Goal: Find specific page/section: Find specific page/section

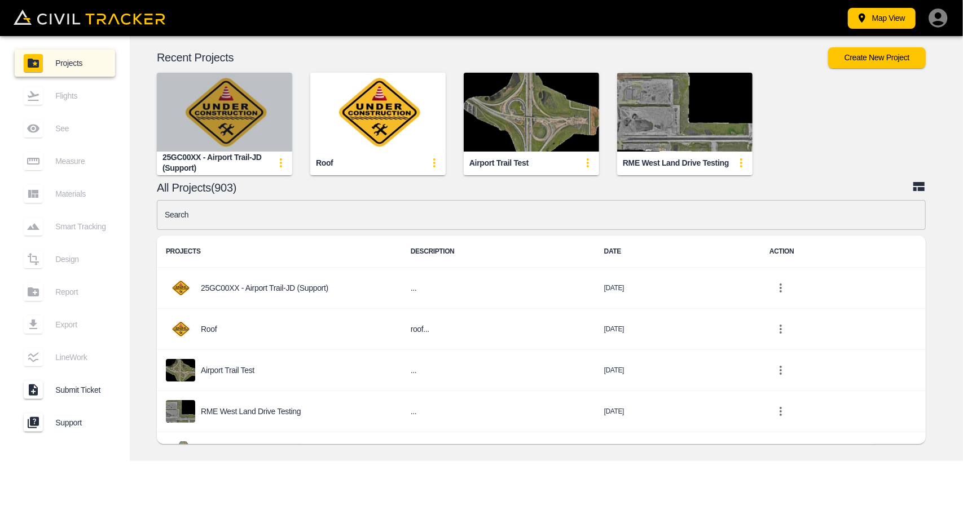
click at [249, 114] on img "button" at bounding box center [224, 112] width 135 height 79
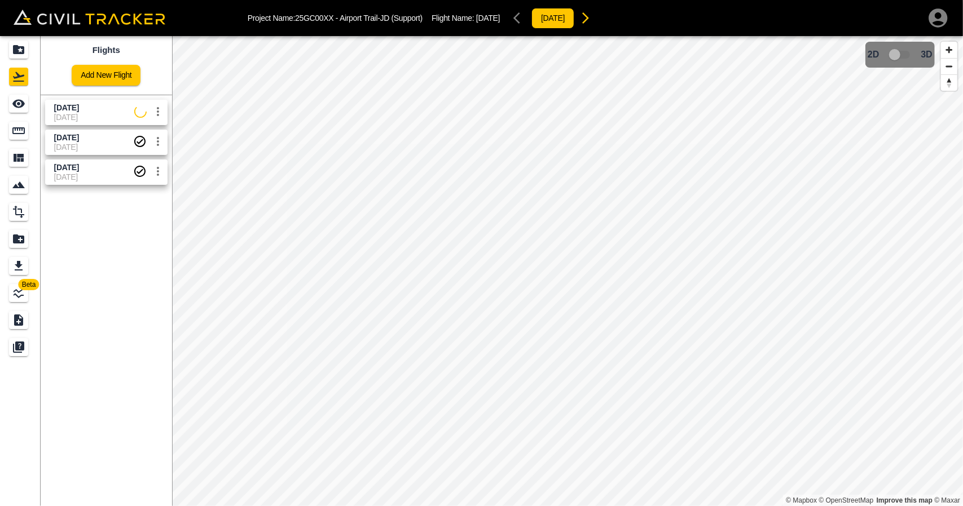
click at [122, 139] on span "[DATE]" at bounding box center [93, 138] width 79 height 11
click at [18, 107] on icon "See" at bounding box center [18, 104] width 12 height 8
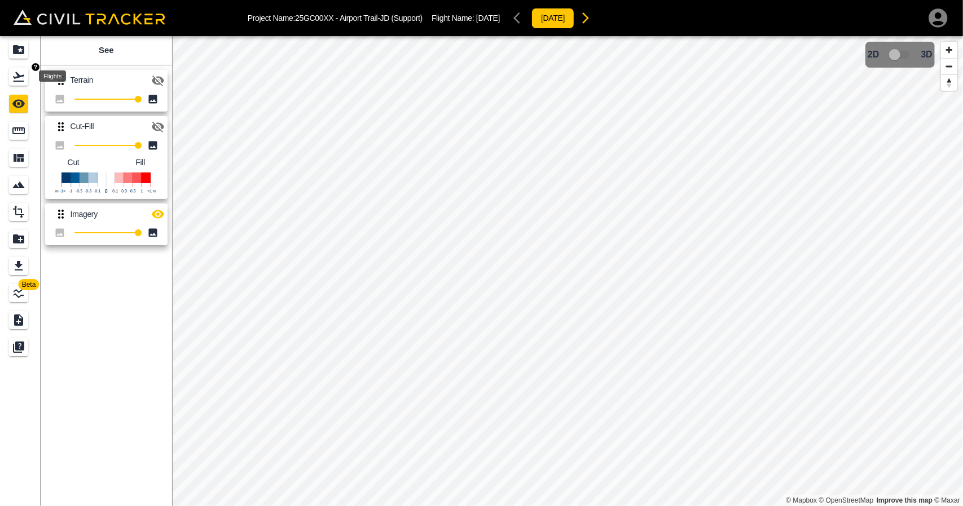
click at [24, 79] on icon "Flights" at bounding box center [19, 77] width 14 height 14
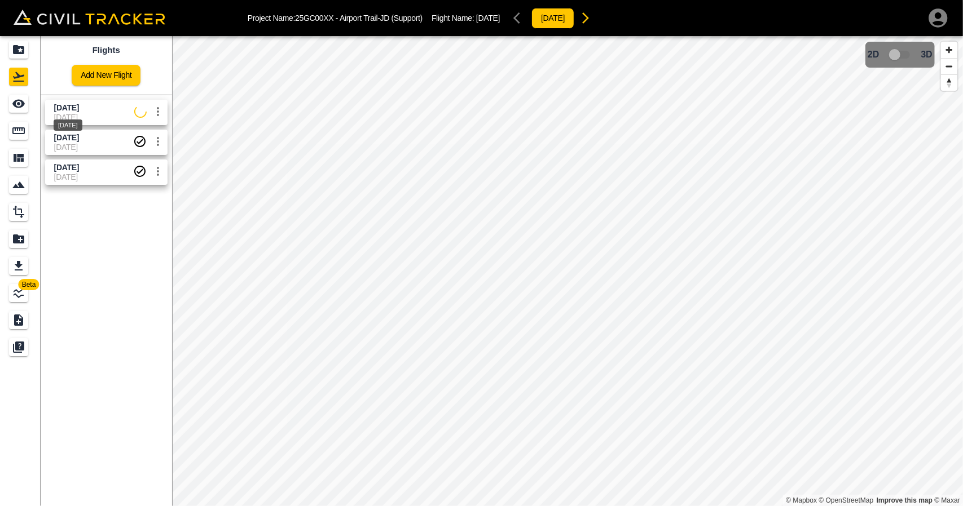
click at [73, 106] on span "[DATE]" at bounding box center [66, 107] width 25 height 9
click at [29, 100] on div "See" at bounding box center [20, 104] width 23 height 18
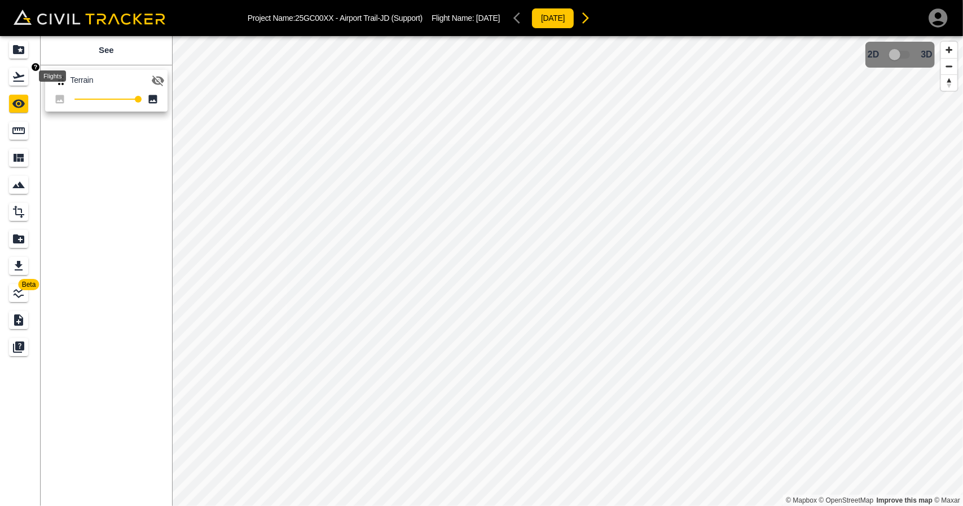
click at [19, 80] on icon "Flights" at bounding box center [19, 77] width 14 height 14
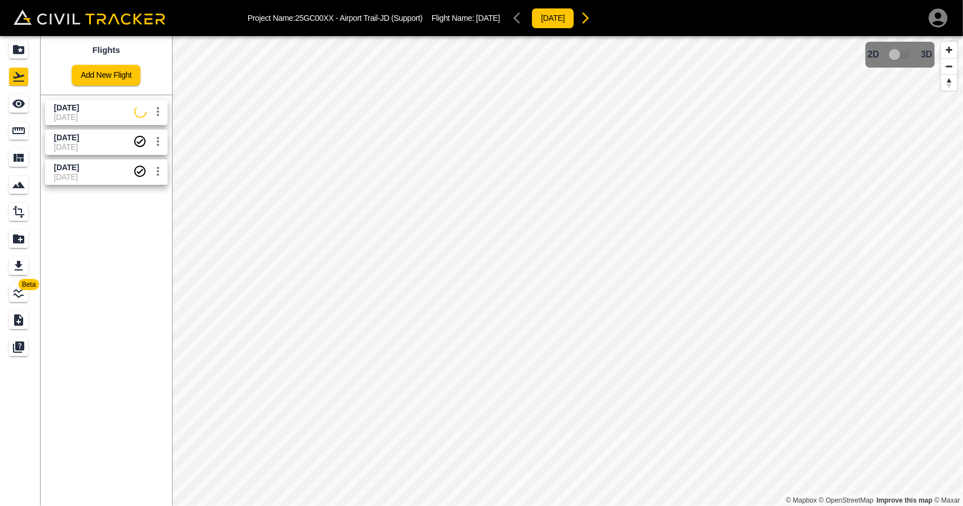
click at [74, 129] on div "Aug 27 2025 25-09-2025" at bounding box center [104, 140] width 127 height 30
drag, startPoint x: 29, startPoint y: 113, endPoint x: 39, endPoint y: 115, distance: 10.3
click at [29, 113] on link at bounding box center [20, 103] width 41 height 27
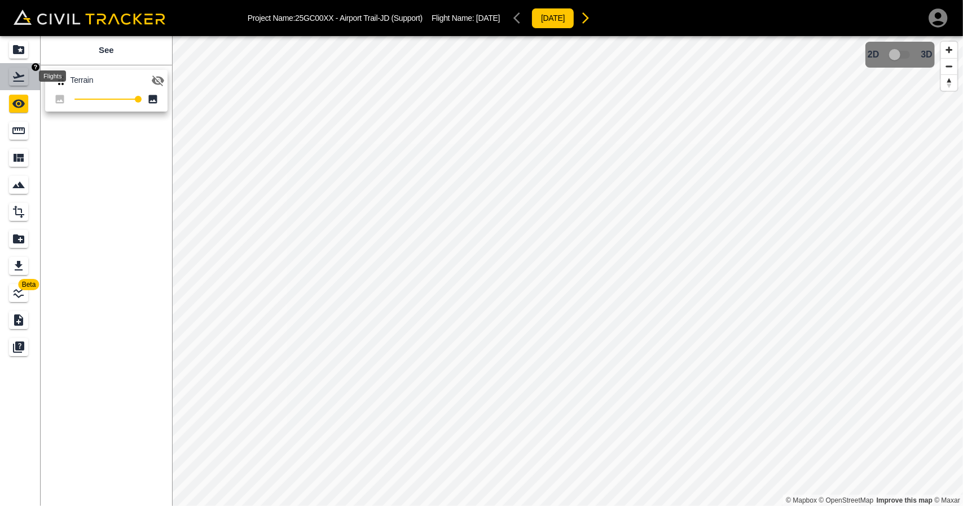
click at [21, 81] on icon "Flights" at bounding box center [18, 77] width 11 height 10
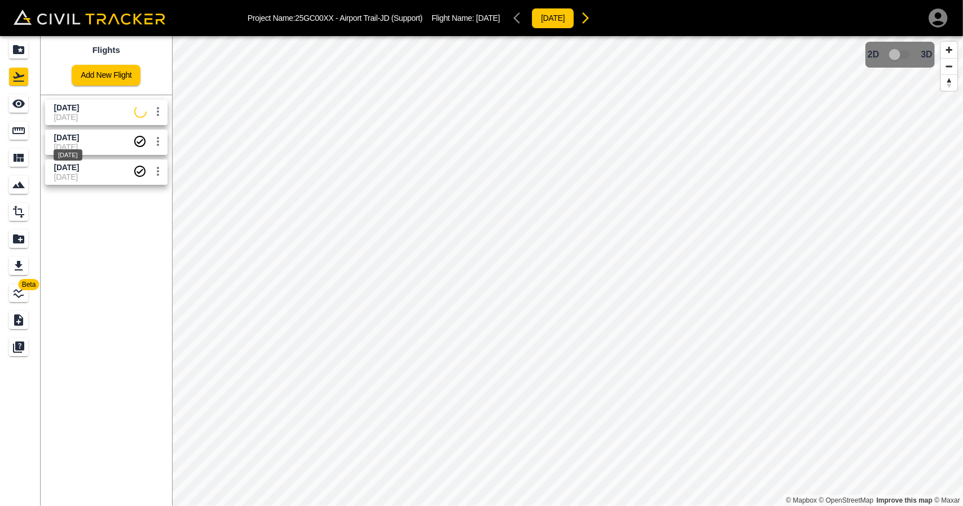
click at [78, 143] on div "[DATE]" at bounding box center [67, 152] width 31 height 20
click at [79, 133] on span "[DATE]" at bounding box center [93, 138] width 79 height 11
click at [23, 107] on icon "See" at bounding box center [19, 104] width 14 height 14
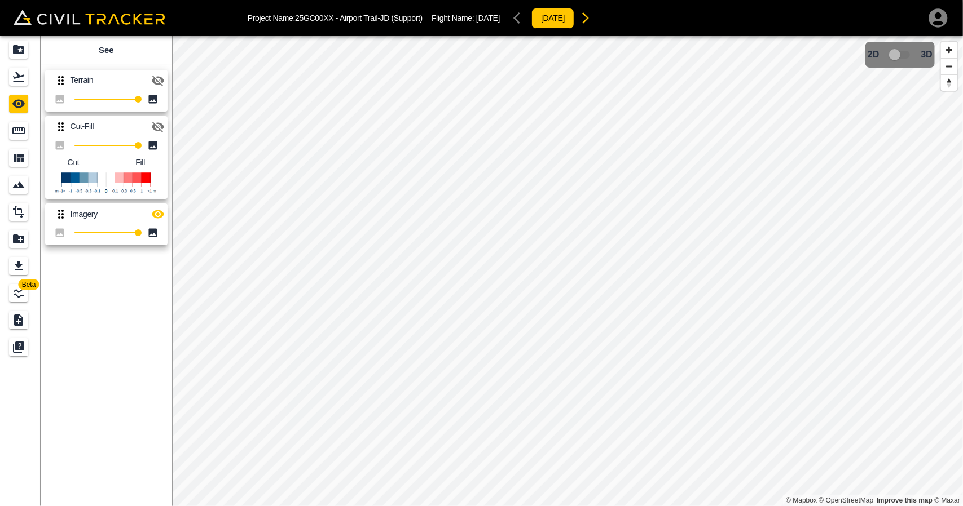
click at [161, 213] on icon "button" at bounding box center [158, 214] width 12 height 8
click at [15, 77] on icon "Flights" at bounding box center [18, 77] width 11 height 10
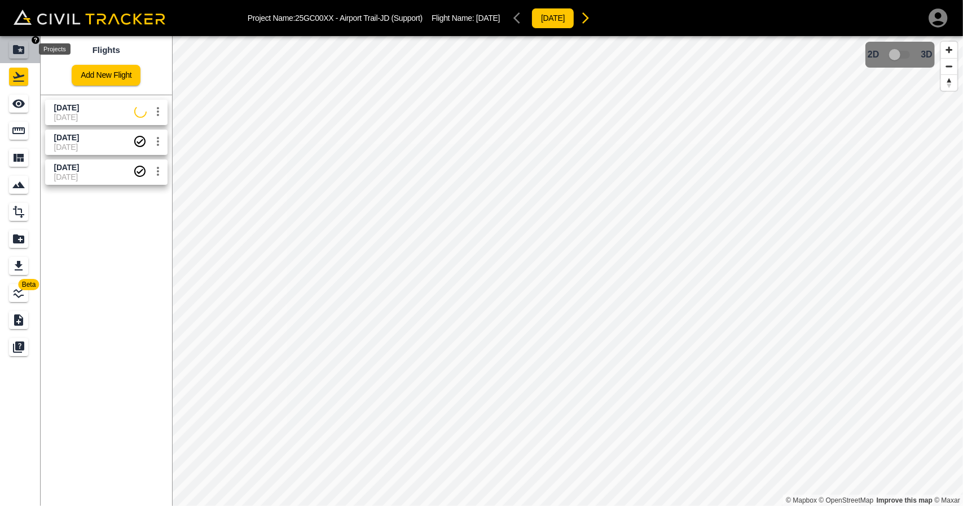
click at [17, 46] on icon "Projects" at bounding box center [18, 49] width 11 height 9
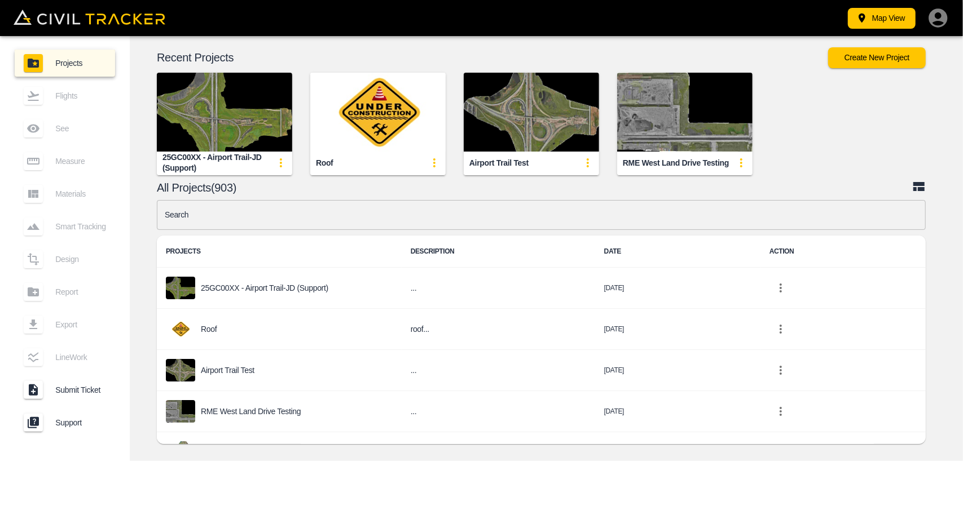
click at [283, 102] on img "button" at bounding box center [224, 112] width 135 height 79
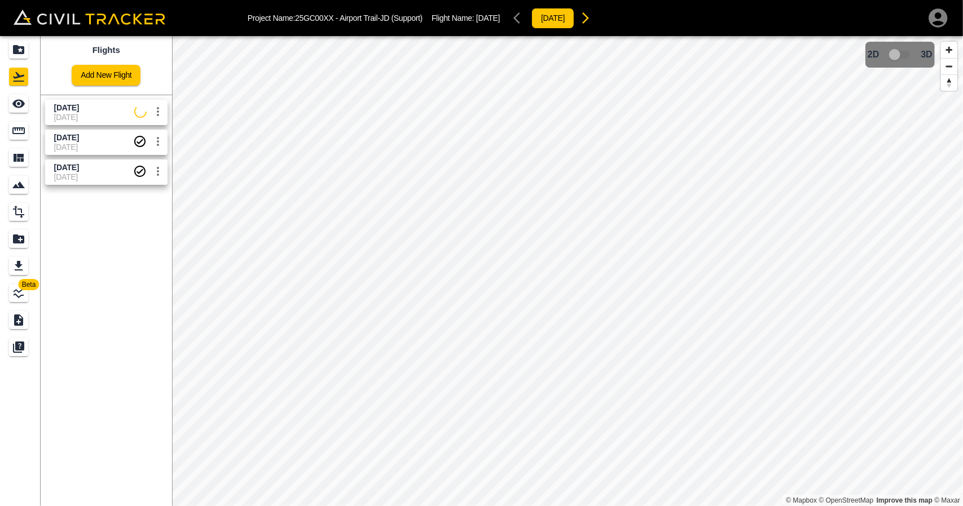
click at [92, 112] on span "[DATE]" at bounding box center [94, 108] width 80 height 11
click at [12, 107] on icon "See" at bounding box center [19, 104] width 14 height 14
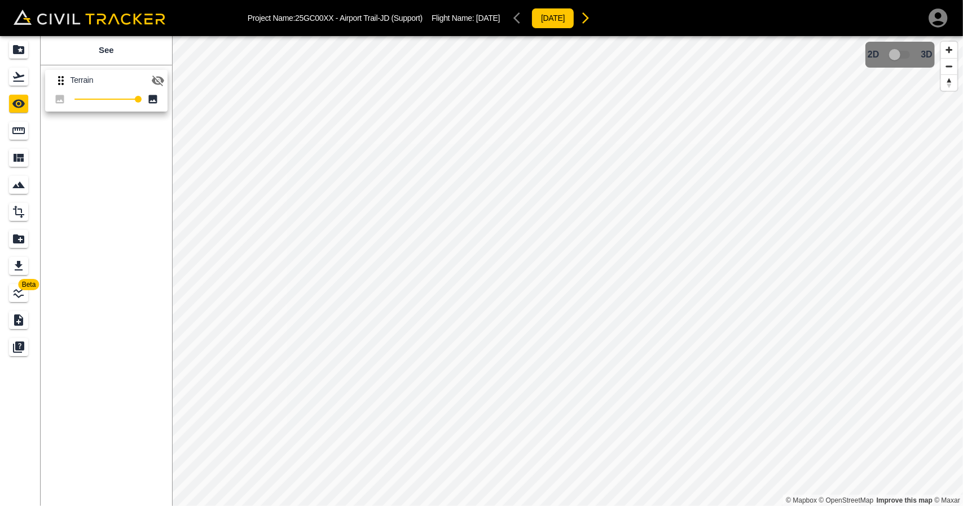
click at [162, 84] on icon "button" at bounding box center [158, 81] width 14 height 14
click at [162, 83] on icon "button" at bounding box center [158, 81] width 14 height 14
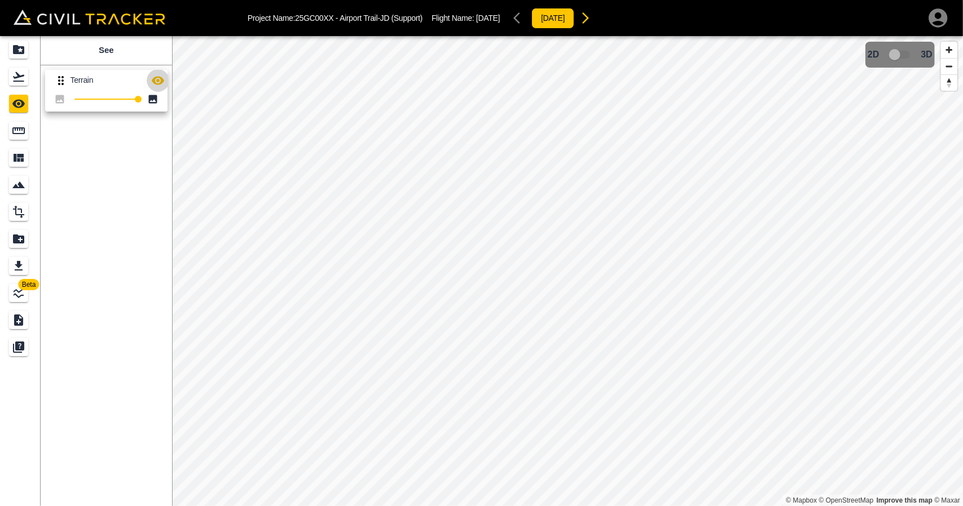
click at [162, 83] on icon "button" at bounding box center [158, 81] width 14 height 14
click at [12, 83] on icon "Flights" at bounding box center [19, 77] width 14 height 14
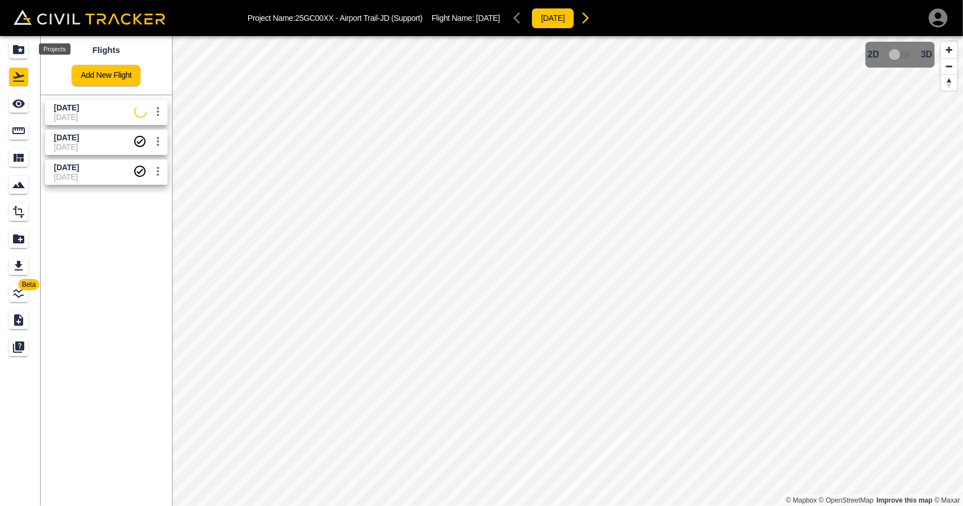
click at [15, 52] on icon "Projects" at bounding box center [18, 49] width 11 height 9
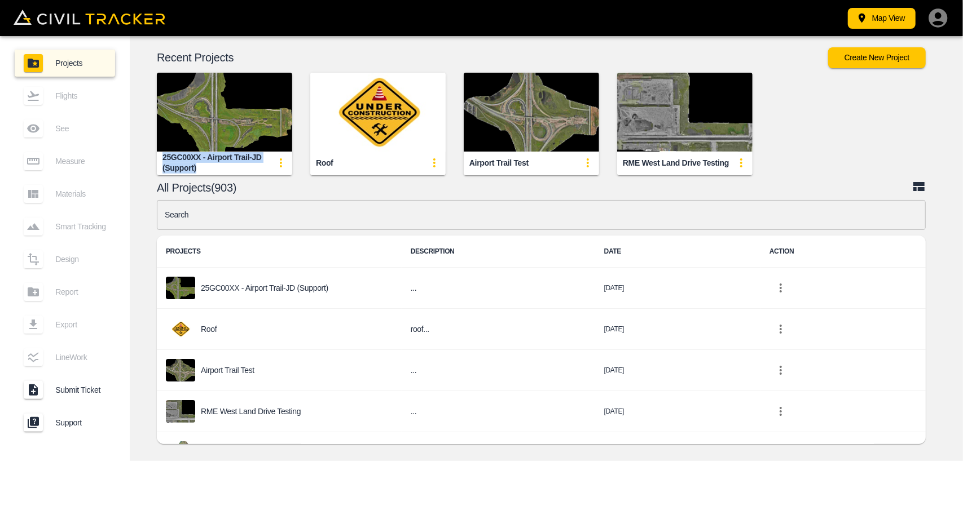
drag, startPoint x: 162, startPoint y: 161, endPoint x: 209, endPoint y: 169, distance: 46.9
click at [209, 169] on div "25GC00XX - Airport Trail-JD (Support)" at bounding box center [215, 162] width 107 height 21
copy div "25GC00XX - Airport Trail-JD (Support)"
click at [229, 95] on img "button" at bounding box center [224, 112] width 135 height 79
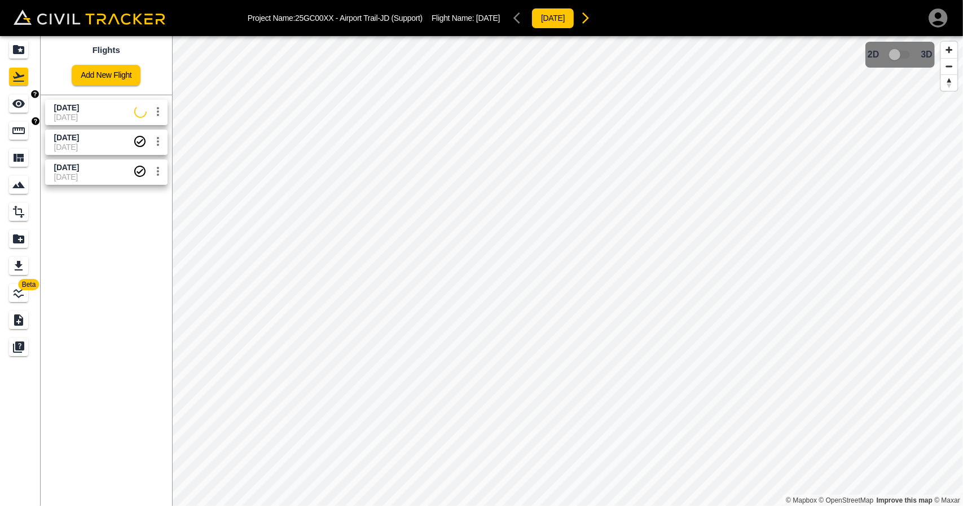
click at [33, 107] on link at bounding box center [20, 103] width 41 height 27
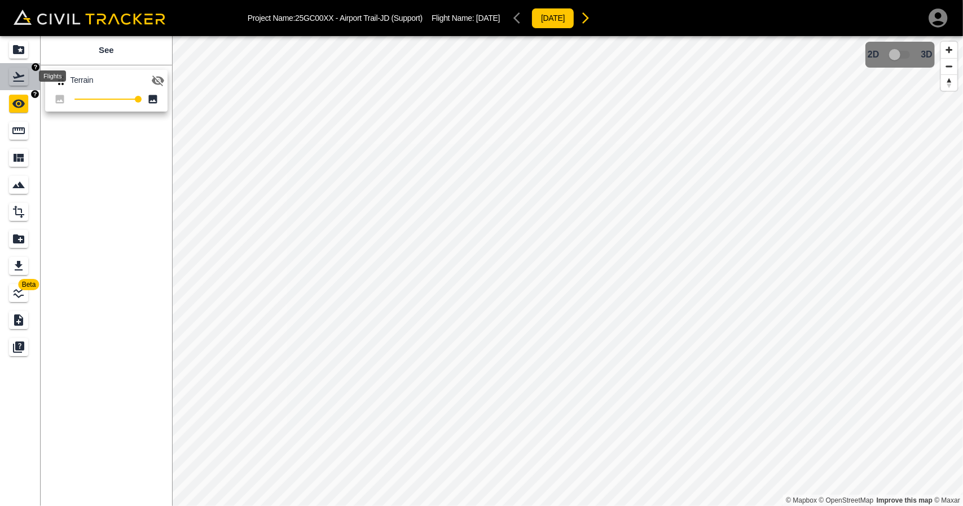
drag, startPoint x: 21, startPoint y: 84, endPoint x: 39, endPoint y: 91, distance: 18.7
click at [23, 84] on div "Flights" at bounding box center [18, 77] width 19 height 18
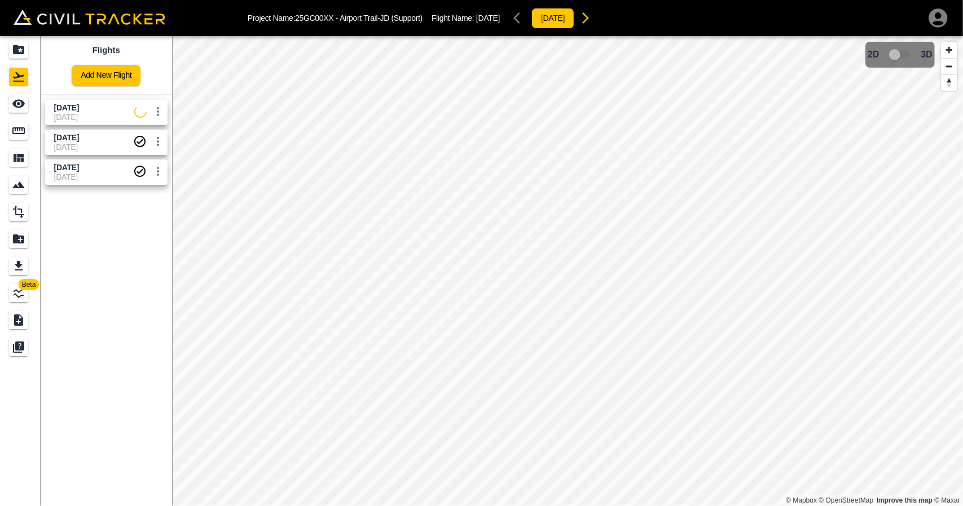
click at [102, 109] on span "[DATE]" at bounding box center [94, 108] width 80 height 11
click at [6, 109] on link at bounding box center [20, 103] width 41 height 27
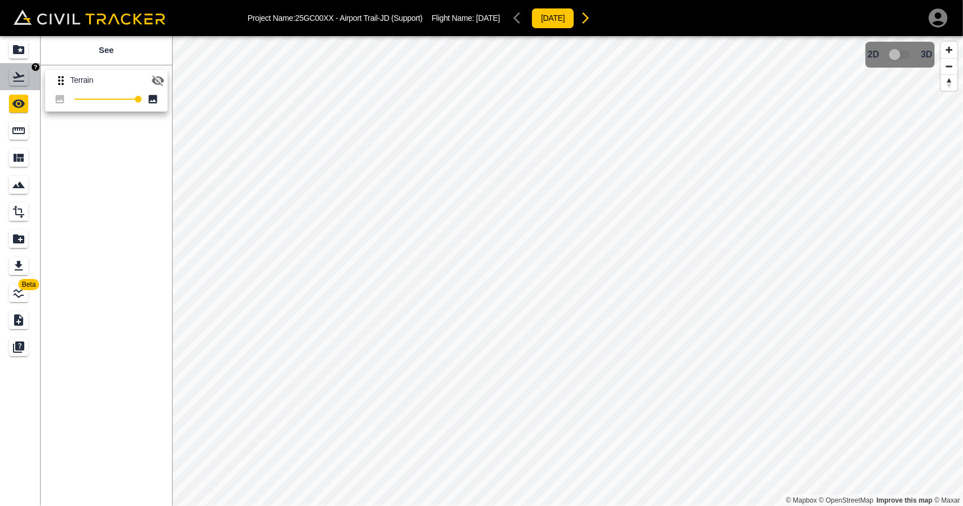
click at [17, 77] on icon "Flights" at bounding box center [18, 77] width 11 height 10
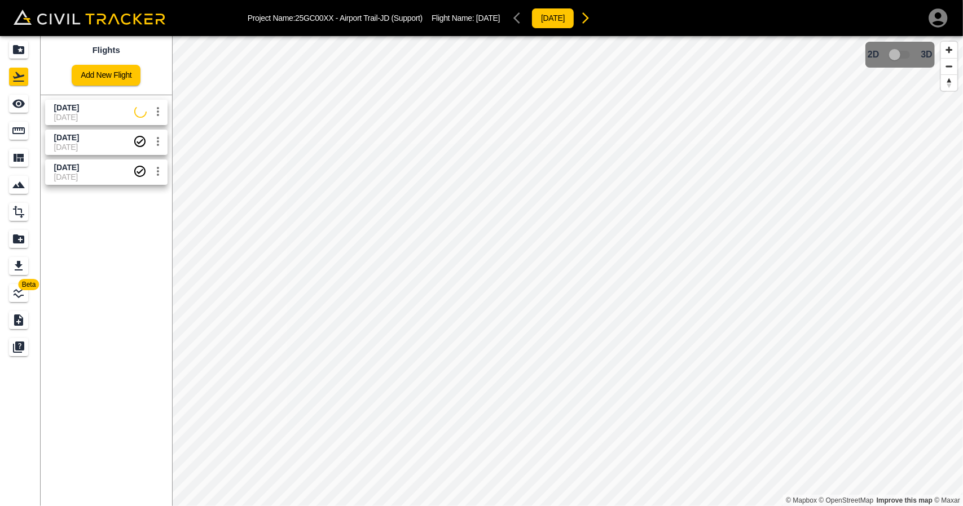
click at [105, 105] on span "[DATE]" at bounding box center [94, 108] width 80 height 11
click at [54, 98] on div "[DATE] [DATE]" at bounding box center [104, 110] width 127 height 30
drag, startPoint x: 20, startPoint y: 105, endPoint x: 30, endPoint y: 103, distance: 10.3
click at [21, 105] on icon "See" at bounding box center [19, 104] width 14 height 14
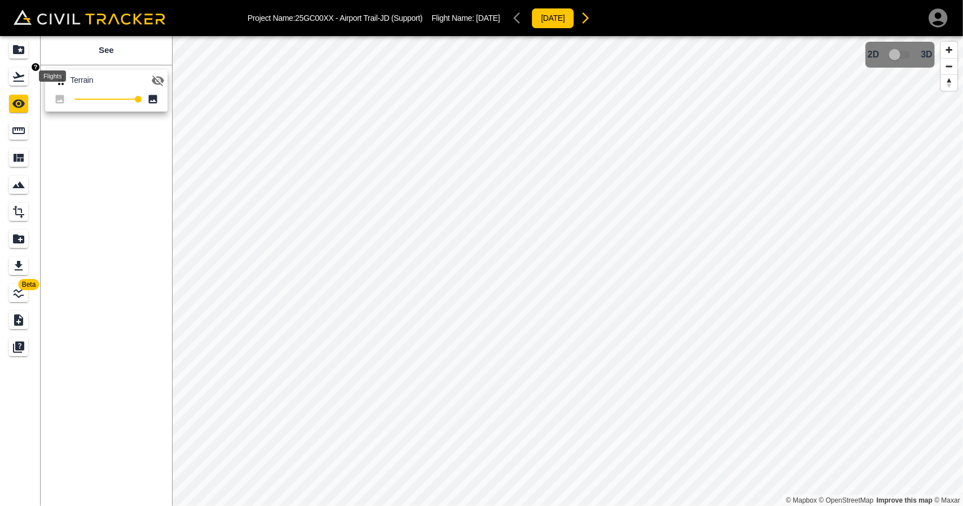
drag, startPoint x: 11, startPoint y: 70, endPoint x: 14, endPoint y: 56, distance: 14.8
click at [12, 72] on icon "Flights" at bounding box center [19, 77] width 14 height 14
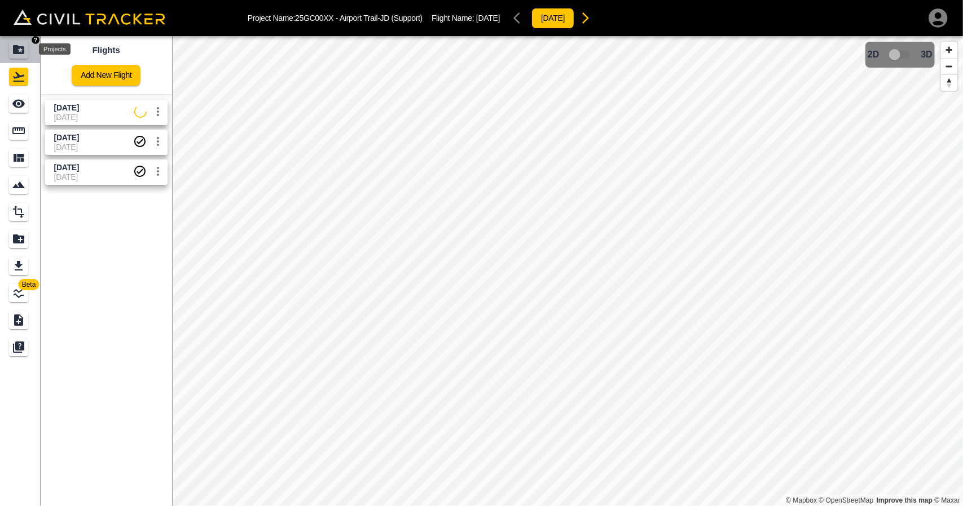
click at [14, 56] on icon "Projects" at bounding box center [19, 50] width 14 height 14
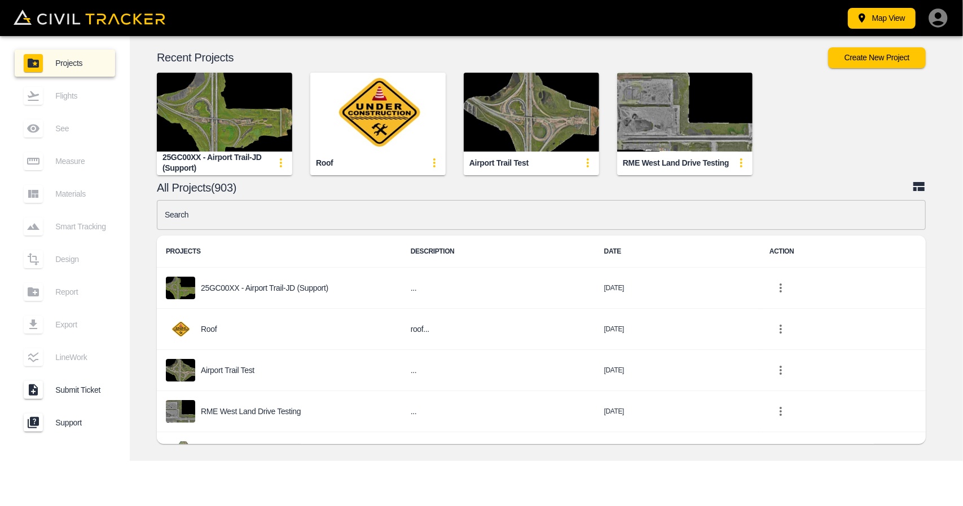
click at [214, 131] on img "button" at bounding box center [224, 112] width 135 height 79
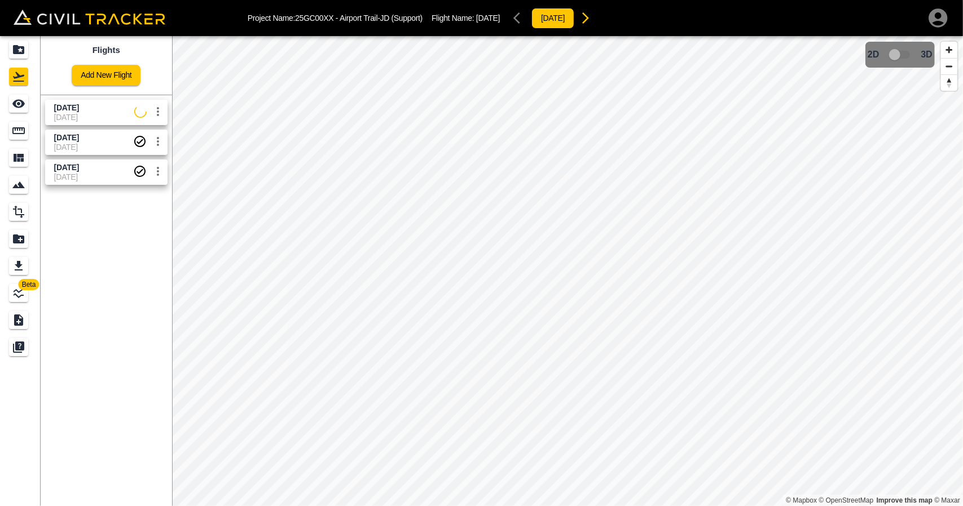
click at [120, 116] on span "[DATE]" at bounding box center [94, 117] width 80 height 9
click at [15, 101] on icon "See" at bounding box center [18, 104] width 12 height 8
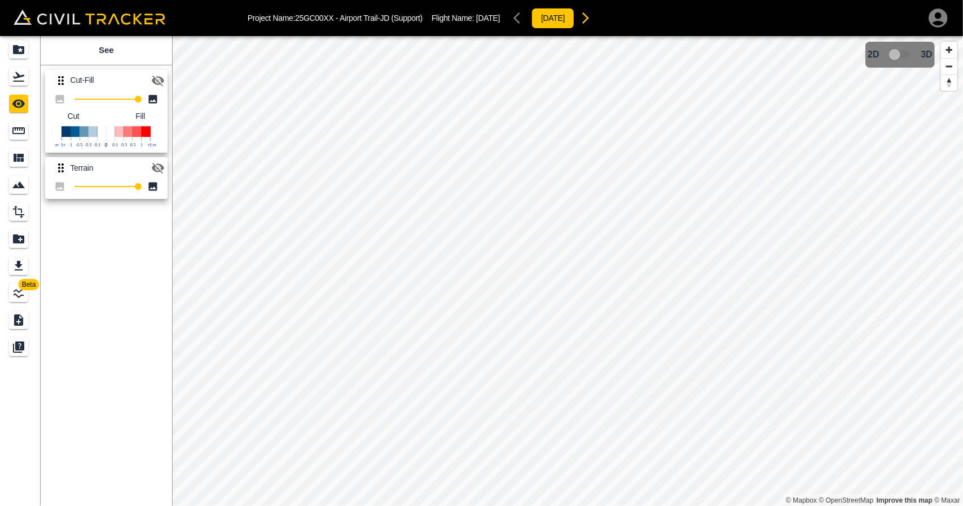
click at [158, 82] on icon "button" at bounding box center [158, 81] width 12 height 11
click at [162, 80] on icon "button" at bounding box center [158, 80] width 12 height 8
click at [162, 169] on icon "button" at bounding box center [158, 168] width 12 height 11
click at [159, 76] on icon "button" at bounding box center [158, 81] width 12 height 11
click at [159, 78] on icon "button" at bounding box center [158, 81] width 14 height 14
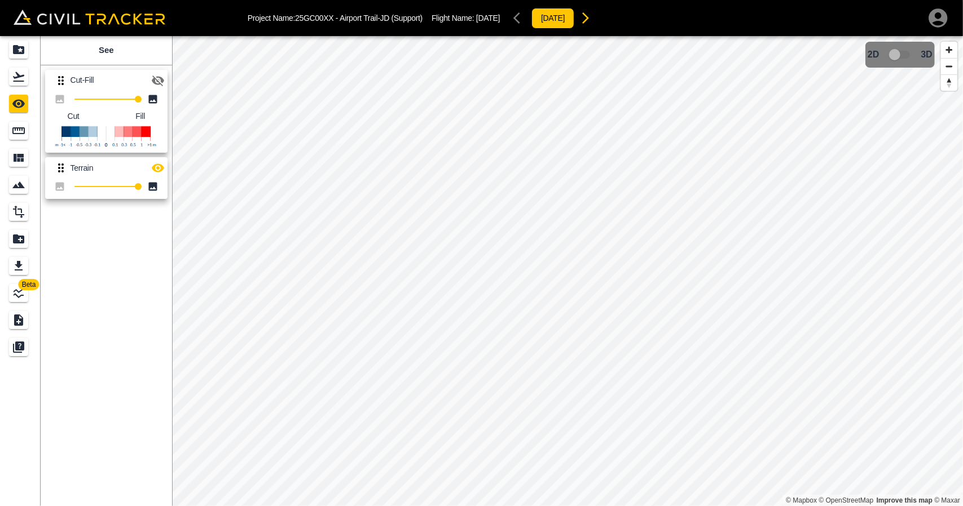
click at [164, 79] on icon "button" at bounding box center [158, 81] width 14 height 14
click at [168, 182] on div "Cut-Fill 100 Cut Fill Terrain 100" at bounding box center [104, 132] width 136 height 143
click at [168, 178] on div "Cut-Fill 100 Cut Fill Terrain 100" at bounding box center [104, 132] width 136 height 143
click at [164, 169] on icon "button" at bounding box center [158, 168] width 14 height 14
drag, startPoint x: 25, startPoint y: 85, endPoint x: 24, endPoint y: 73, distance: 11.9
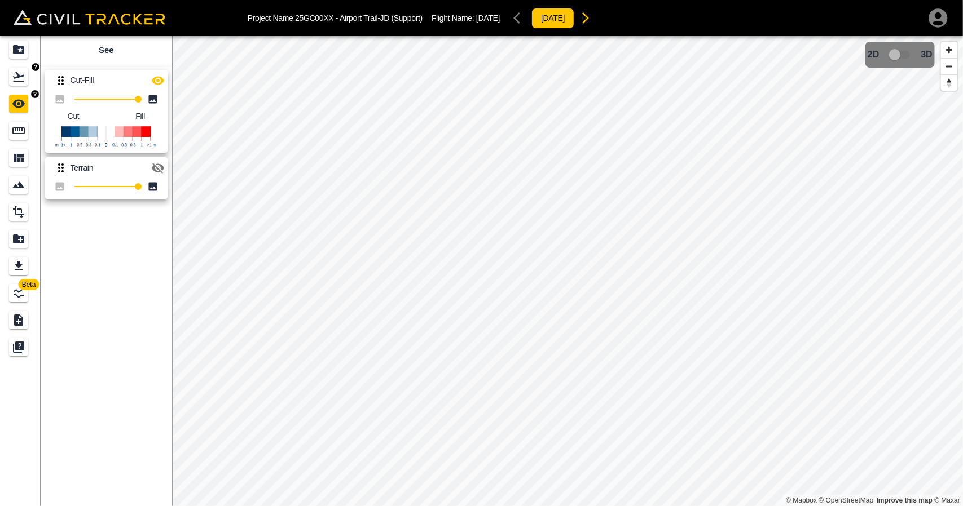
click at [25, 85] on div "Flights" at bounding box center [18, 77] width 19 height 18
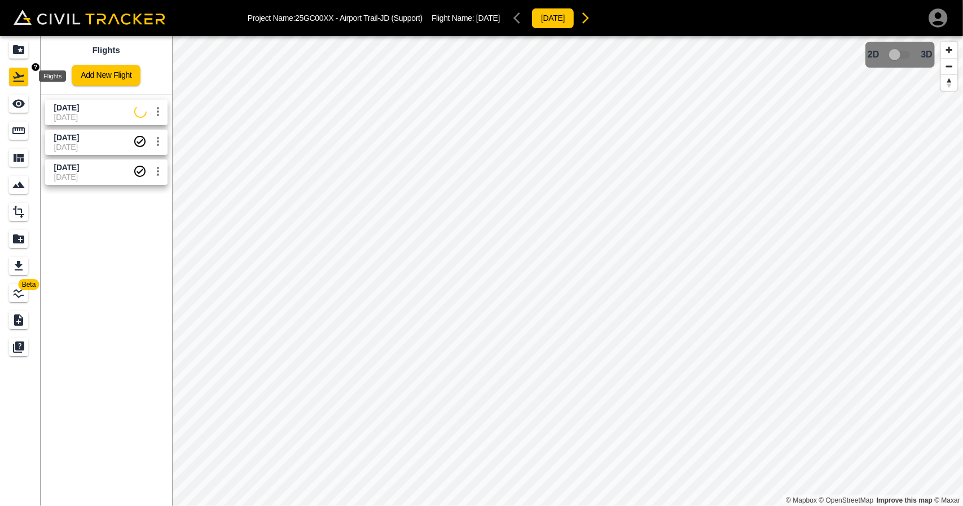
click at [24, 57] on div "Projects" at bounding box center [18, 50] width 19 height 18
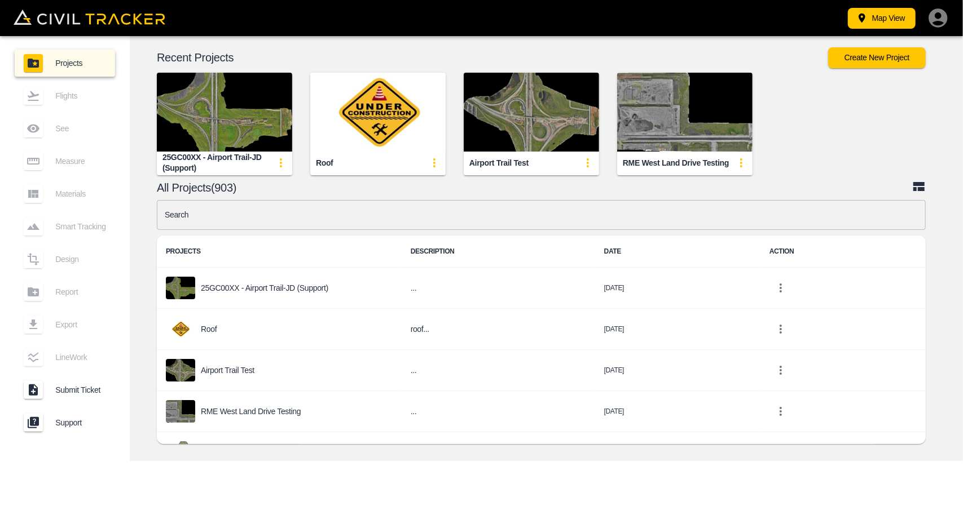
click at [317, 223] on input "text" at bounding box center [541, 215] width 769 height 30
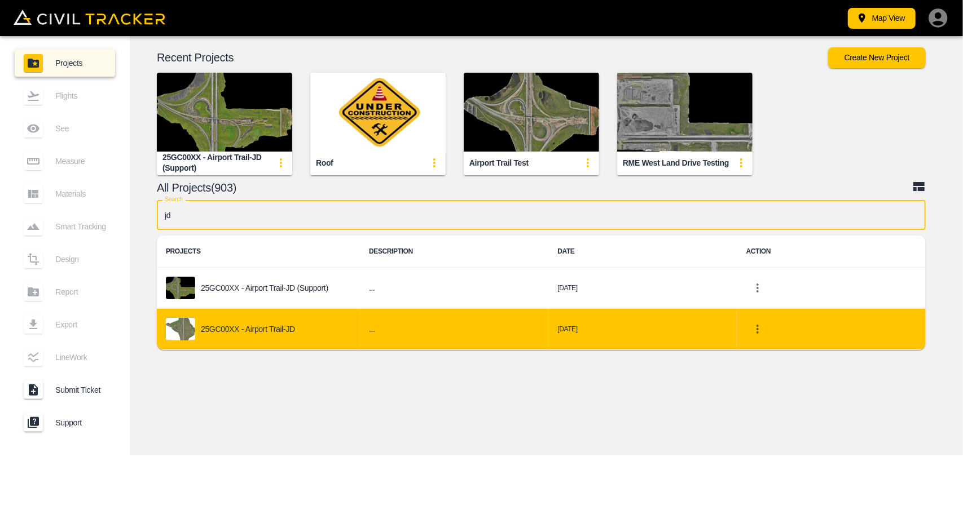
type input "jd"
click at [277, 328] on p "25GC00XX - Airport Trail-JD" at bounding box center [248, 329] width 94 height 9
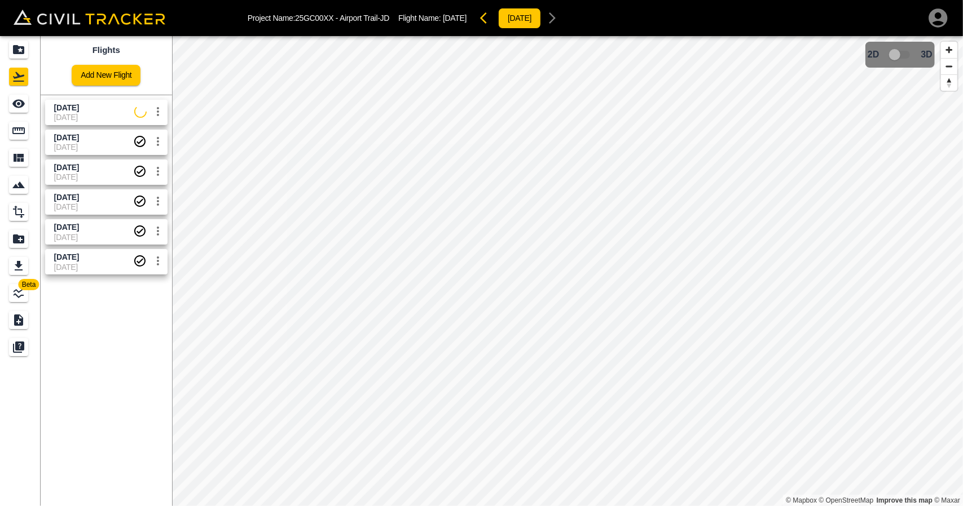
click at [106, 105] on span "[DATE]" at bounding box center [94, 108] width 80 height 11
click at [14, 100] on icon "See" at bounding box center [19, 104] width 14 height 14
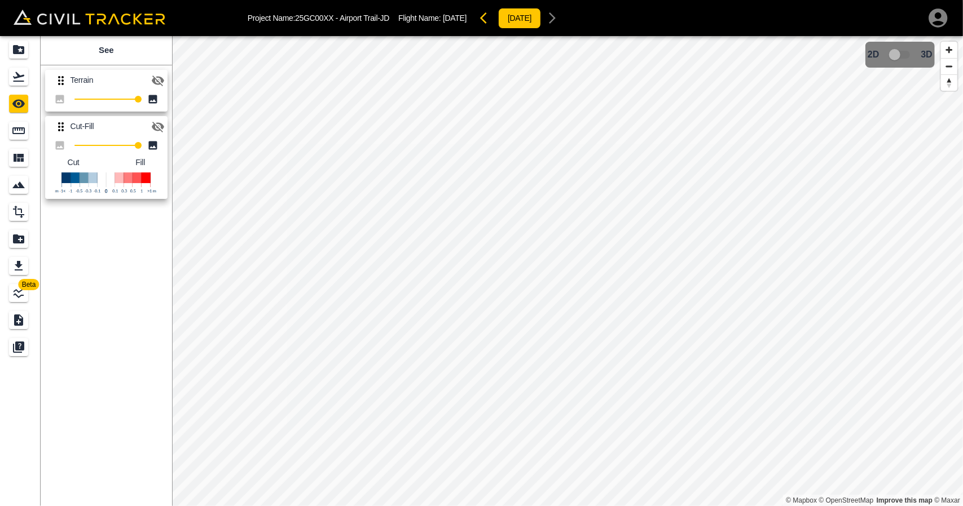
click at [162, 77] on icon "button" at bounding box center [158, 81] width 14 height 14
click at [153, 127] on icon "button" at bounding box center [158, 127] width 12 height 11
click at [157, 82] on icon "button" at bounding box center [158, 81] width 14 height 14
drag, startPoint x: 23, startPoint y: 53, endPoint x: 687, endPoint y: 505, distance: 803.7
click at [23, 53] on icon "Projects" at bounding box center [18, 49] width 11 height 9
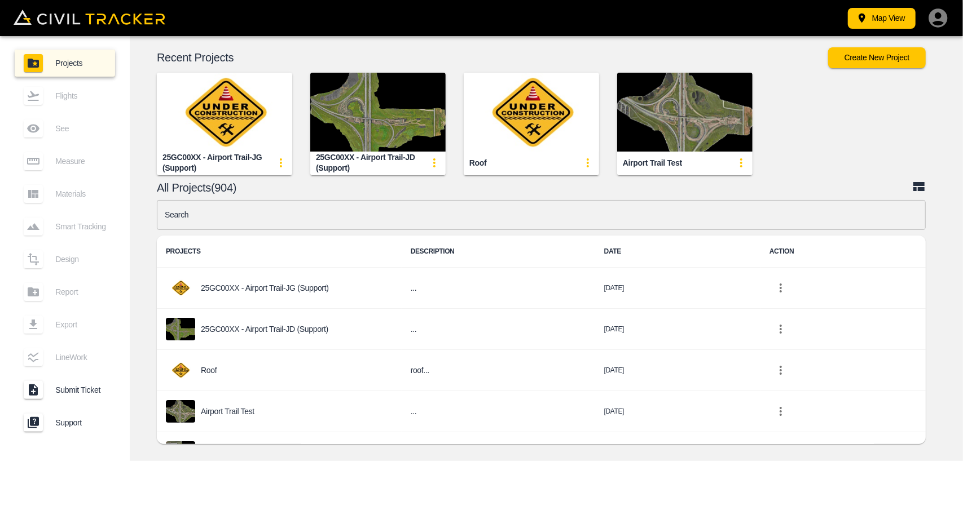
click at [432, 220] on input "text" at bounding box center [541, 215] width 769 height 30
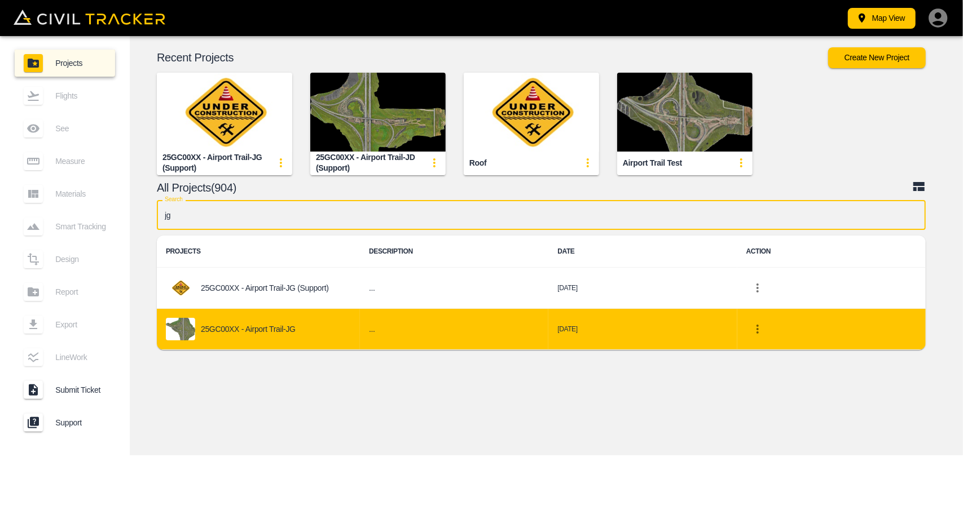
type input "jg"
click at [327, 324] on div "25GC00XX - Airport Trail-JG" at bounding box center [258, 329] width 185 height 23
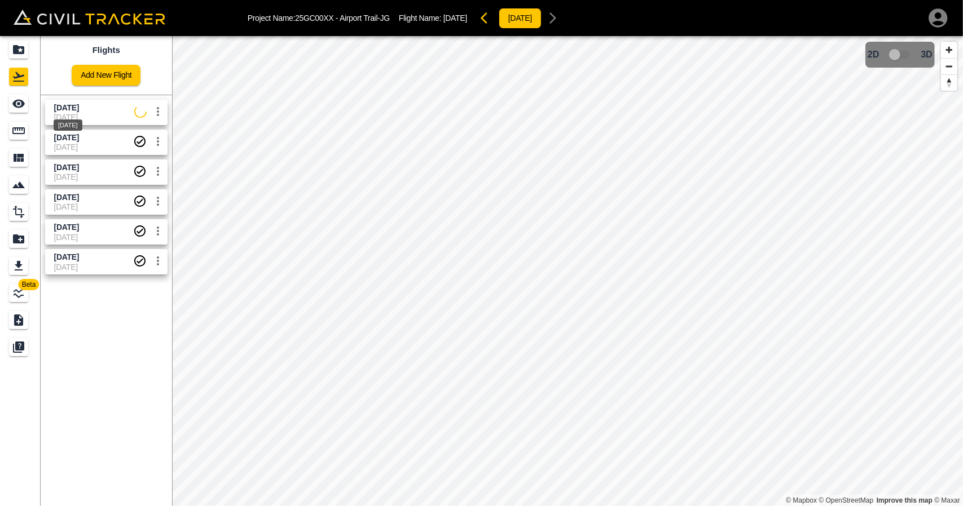
click at [79, 110] on span "[DATE]" at bounding box center [66, 107] width 25 height 9
drag, startPoint x: 14, startPoint y: 109, endPoint x: 90, endPoint y: 126, distance: 78.0
click at [14, 109] on icon "See" at bounding box center [19, 104] width 14 height 14
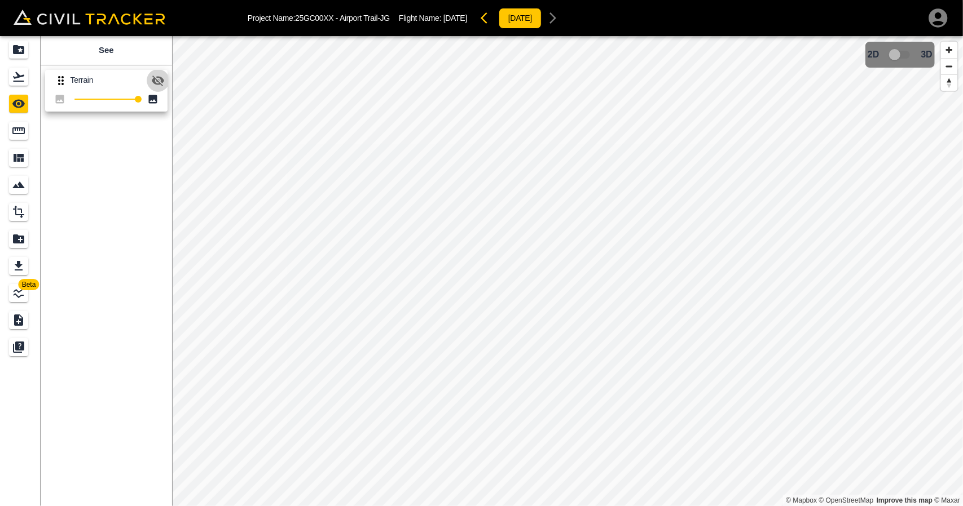
click at [158, 76] on icon "button" at bounding box center [158, 81] width 12 height 11
click at [158, 76] on icon "button" at bounding box center [158, 80] width 12 height 8
click at [158, 76] on icon "button" at bounding box center [158, 81] width 12 height 11
click at [158, 76] on icon "button" at bounding box center [158, 80] width 12 height 8
click at [18, 64] on link at bounding box center [20, 76] width 41 height 27
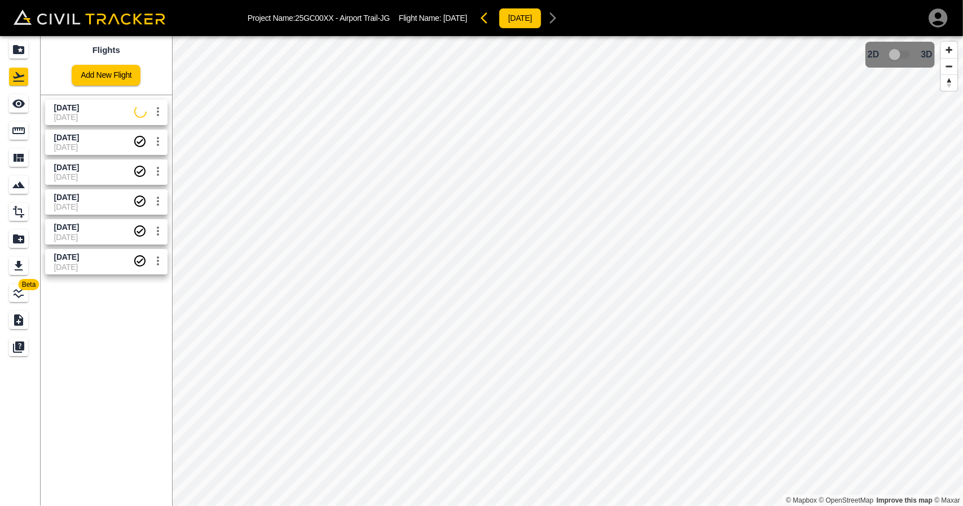
click at [73, 103] on span "[DATE]" at bounding box center [66, 107] width 25 height 9
click at [27, 104] on div "See" at bounding box center [18, 104] width 19 height 18
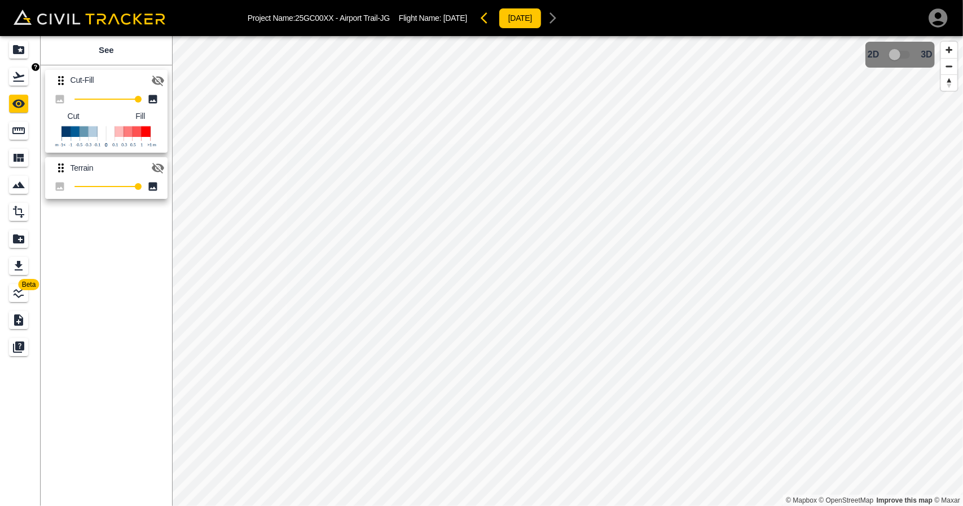
click at [33, 80] on link at bounding box center [20, 76] width 41 height 27
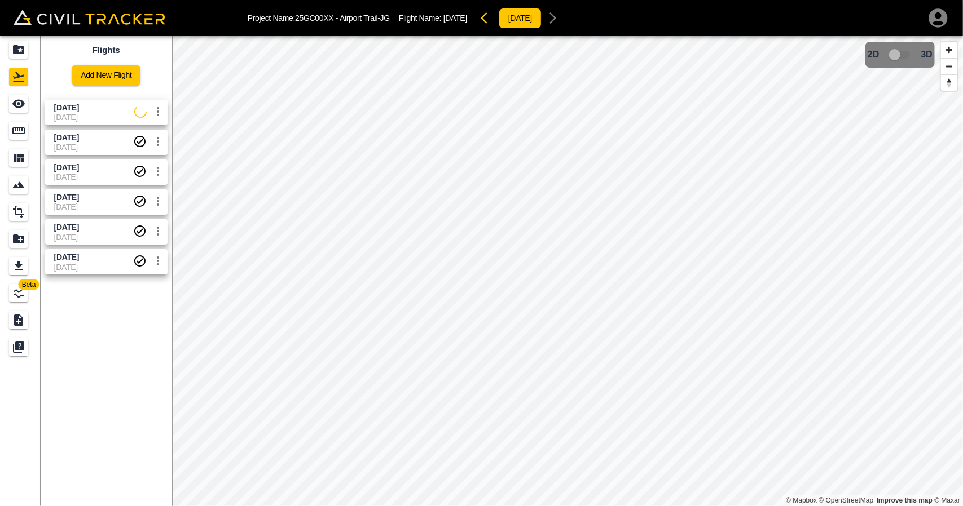
click at [18, 105] on icon "See" at bounding box center [19, 104] width 14 height 14
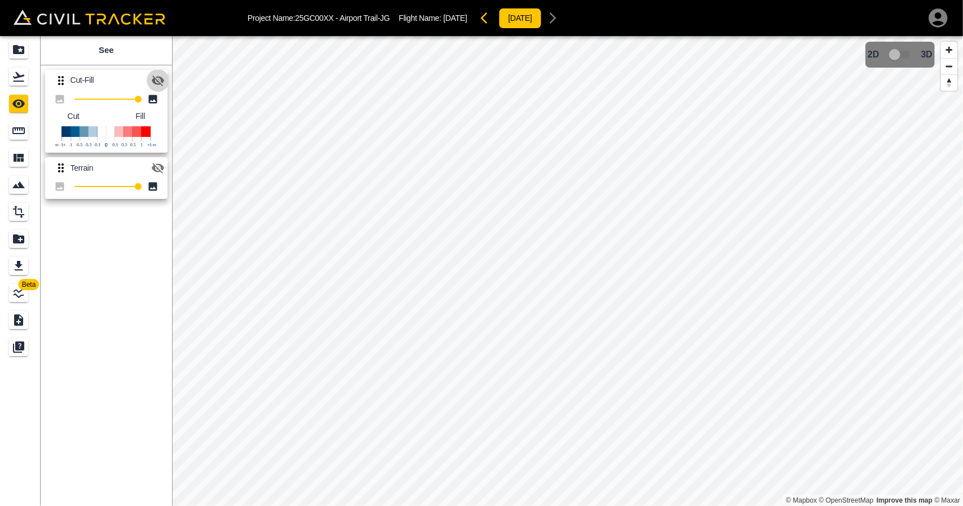
click at [157, 84] on icon "button" at bounding box center [158, 81] width 12 height 11
click at [165, 82] on button "button" at bounding box center [158, 80] width 23 height 23
click at [21, 79] on icon "Flights" at bounding box center [19, 77] width 14 height 14
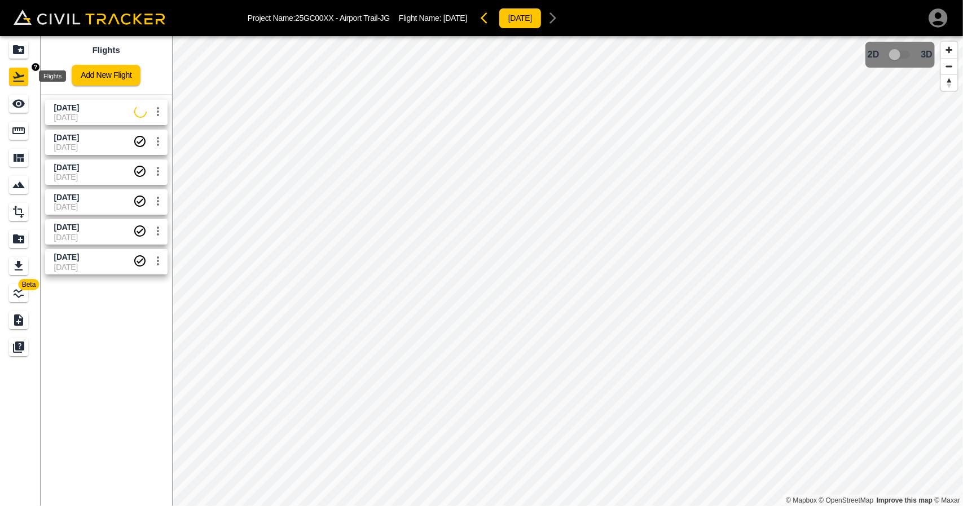
click at [21, 54] on icon "Projects" at bounding box center [19, 50] width 14 height 14
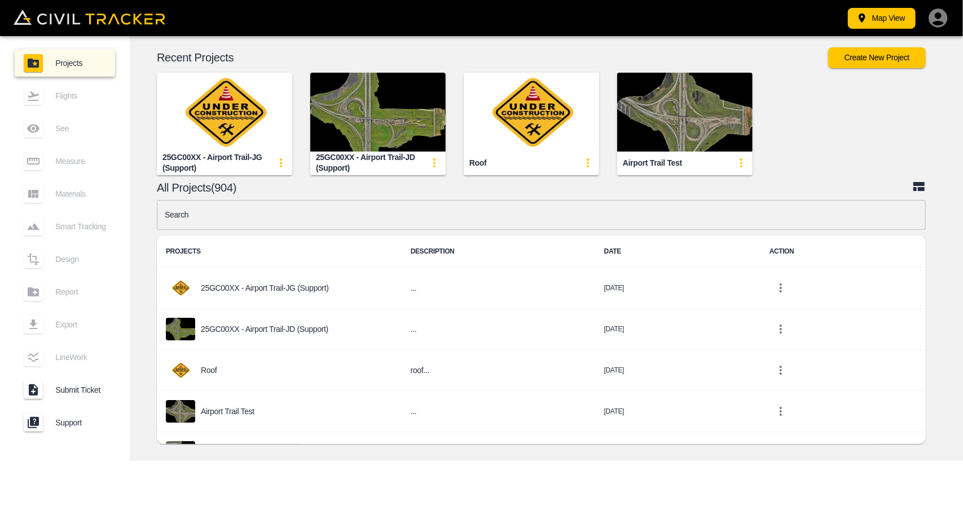
click at [451, 217] on input "text" at bounding box center [541, 215] width 769 height 30
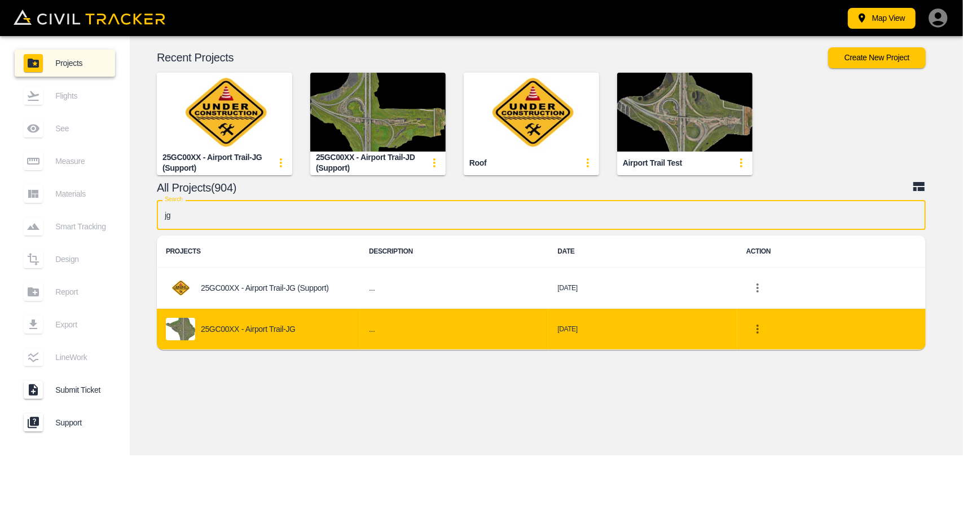
type input "jg"
click at [323, 321] on div "25GC00XX - Airport Trail-JG" at bounding box center [258, 329] width 185 height 23
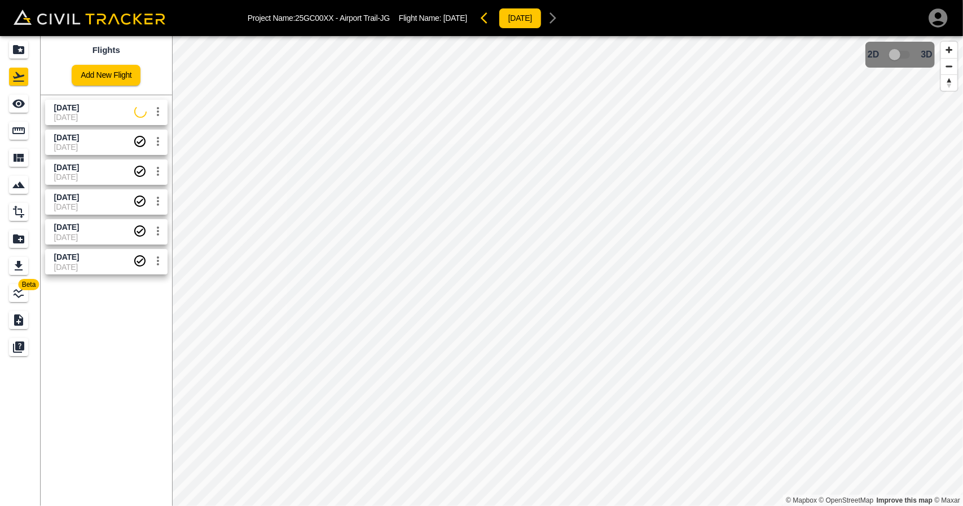
click at [76, 100] on link "[DATE] [DATE]" at bounding box center [106, 112] width 122 height 25
click at [21, 102] on icon "See" at bounding box center [18, 104] width 12 height 8
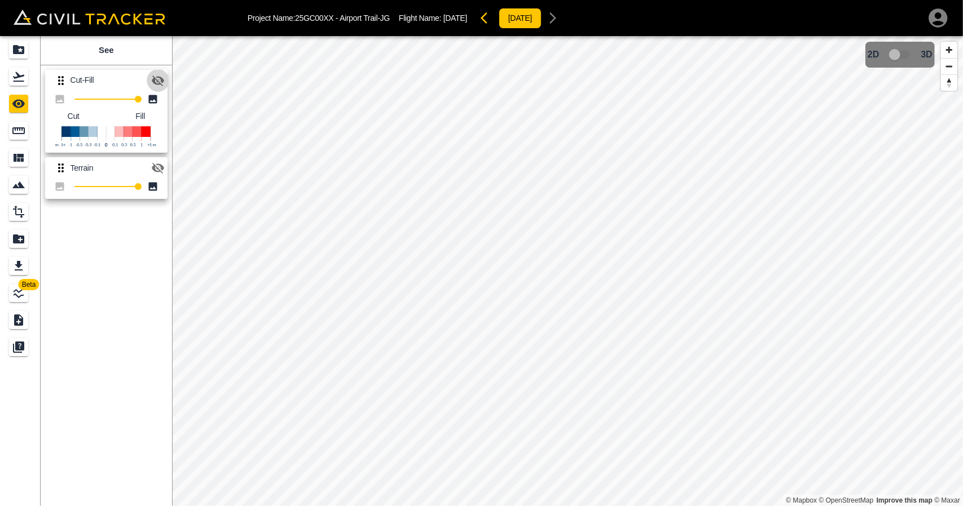
click at [161, 72] on button "button" at bounding box center [158, 80] width 23 height 23
click at [162, 72] on button "button" at bounding box center [158, 80] width 23 height 23
click at [162, 74] on icon "button" at bounding box center [158, 81] width 14 height 14
click at [157, 76] on icon "button" at bounding box center [158, 81] width 14 height 14
click at [33, 77] on link at bounding box center [20, 76] width 41 height 27
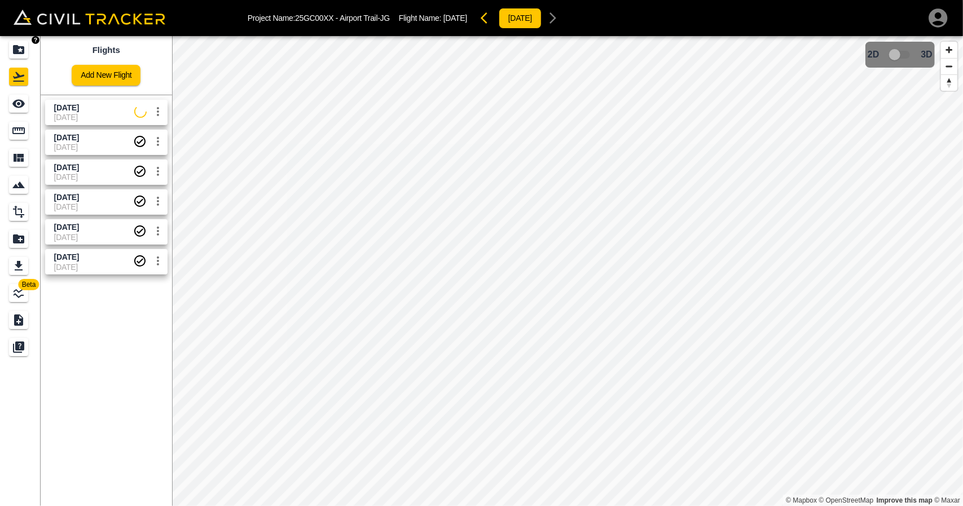
click at [14, 51] on icon "Projects" at bounding box center [18, 49] width 11 height 9
